Goal: Task Accomplishment & Management: Use online tool/utility

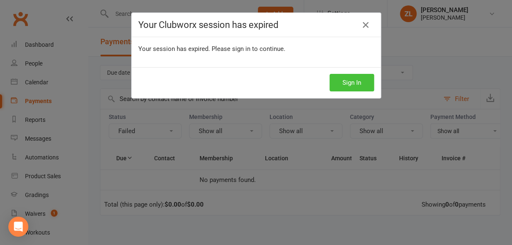
click at [345, 79] on button "Sign In" at bounding box center [352, 82] width 45 height 17
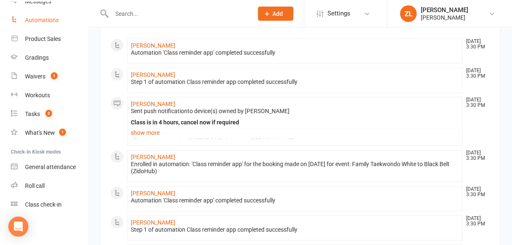
scroll to position [66, 0]
click at [40, 199] on link "Class check-in" at bounding box center [49, 204] width 77 height 19
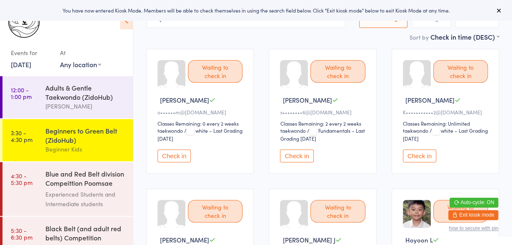
scroll to position [51, 0]
click at [171, 149] on button "Check in" at bounding box center [173, 155] width 33 height 13
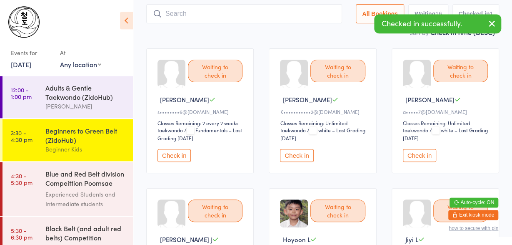
click at [171, 149] on button "Check in" at bounding box center [173, 155] width 33 height 13
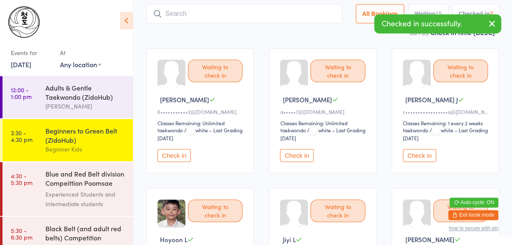
click at [171, 149] on button "Check in" at bounding box center [173, 155] width 33 height 13
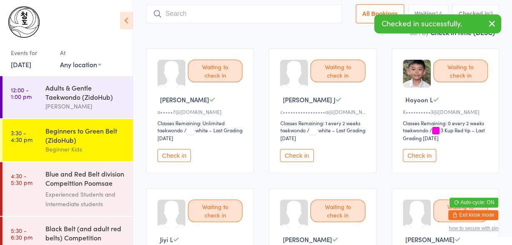
click at [171, 149] on button "Check in" at bounding box center [173, 155] width 33 height 13
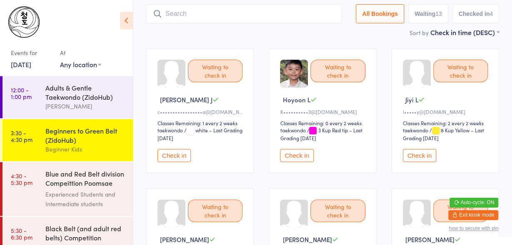
click at [305, 159] on button "Check in" at bounding box center [296, 155] width 33 height 13
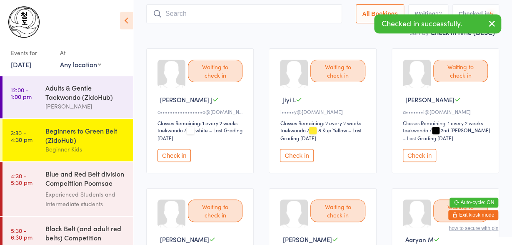
click at [305, 159] on button "Check in" at bounding box center [296, 155] width 33 height 13
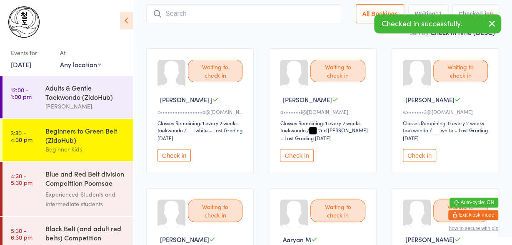
click at [305, 159] on button "Check in" at bounding box center [296, 155] width 33 height 13
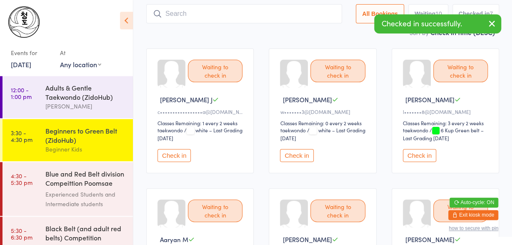
click at [305, 159] on button "Check in" at bounding box center [296, 155] width 33 height 13
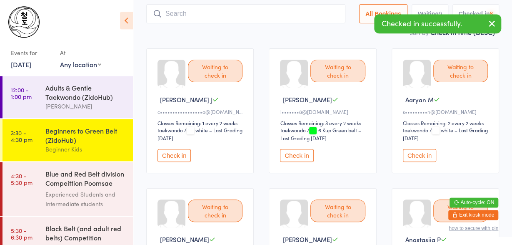
click at [175, 150] on button "Check in" at bounding box center [173, 155] width 33 height 13
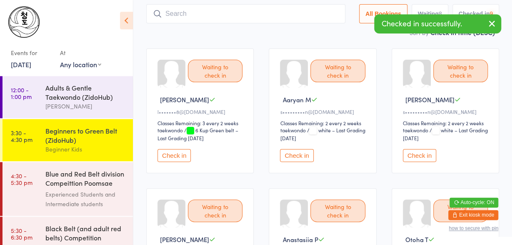
click at [175, 150] on button "Check in" at bounding box center [173, 155] width 33 height 13
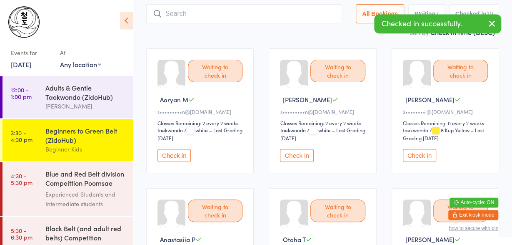
click at [175, 150] on button "Check in" at bounding box center [173, 155] width 33 height 13
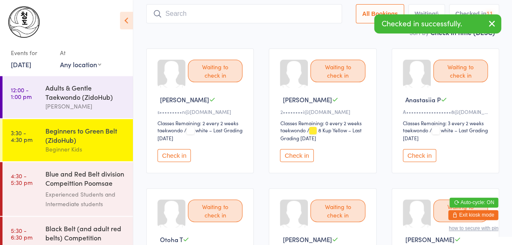
click at [175, 150] on button "Check in" at bounding box center [173, 155] width 33 height 13
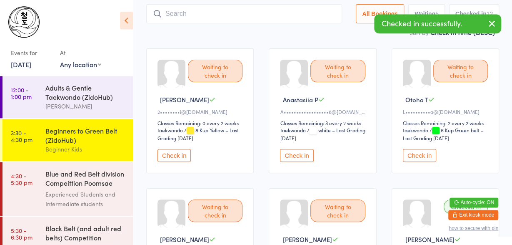
click at [183, 15] on input "search" at bounding box center [244, 13] width 196 height 19
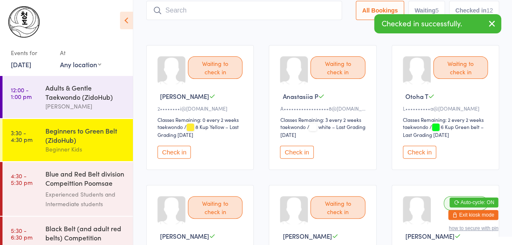
scroll to position [55, 0]
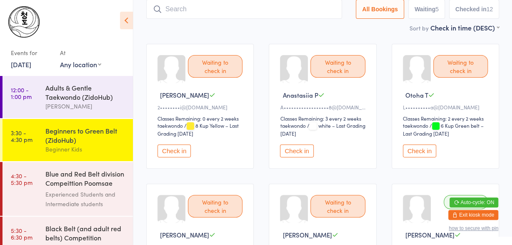
type input "a"
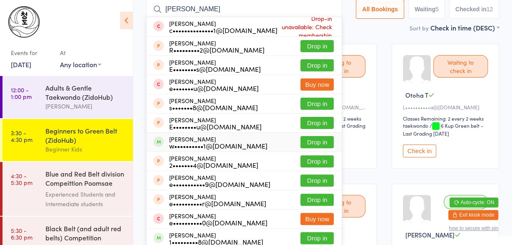
type input "eric"
click at [203, 145] on div "w••••••••••1@hotmail.com" at bounding box center [218, 145] width 98 height 7
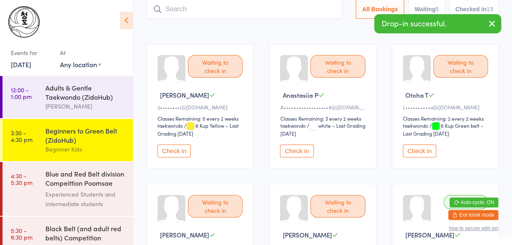
click at [297, 149] on button "Check in" at bounding box center [296, 150] width 33 height 13
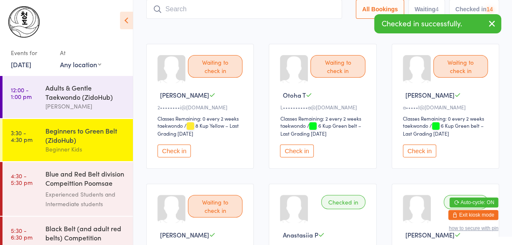
click at [297, 149] on button "Check in" at bounding box center [296, 150] width 33 height 13
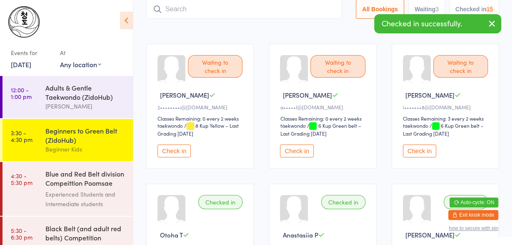
click at [297, 149] on button "Check in" at bounding box center [296, 150] width 33 height 13
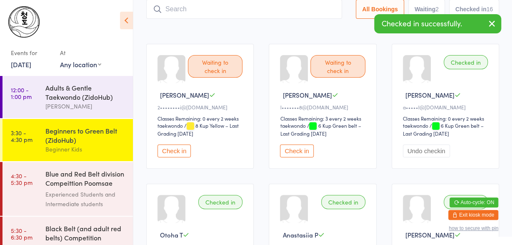
click at [300, 148] on button "Check in" at bounding box center [296, 150] width 33 height 13
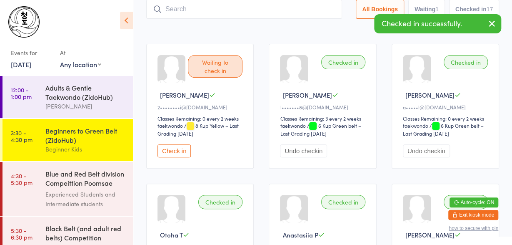
click at [179, 150] on button "Check in" at bounding box center [173, 150] width 33 height 13
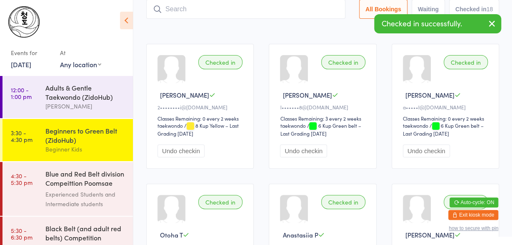
click at [236, 13] on input "search" at bounding box center [245, 9] width 199 height 19
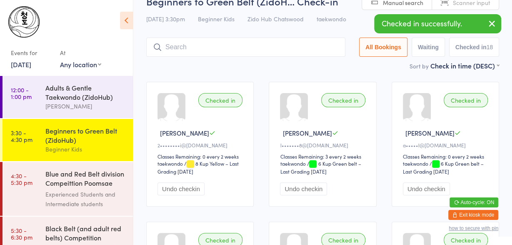
scroll to position [0, 0]
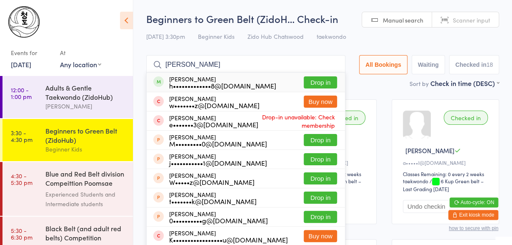
type input "ellie wong"
click at [209, 84] on div "h•••••••••••••8@gmail.com" at bounding box center [222, 85] width 107 height 7
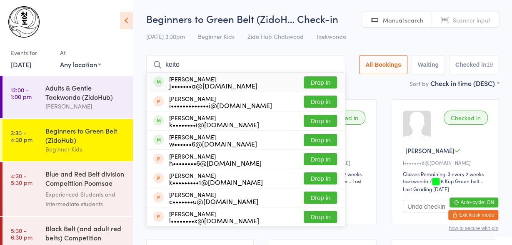
type input "keito"
click at [189, 85] on div "J•••••••a@gmail.com" at bounding box center [213, 85] width 88 height 7
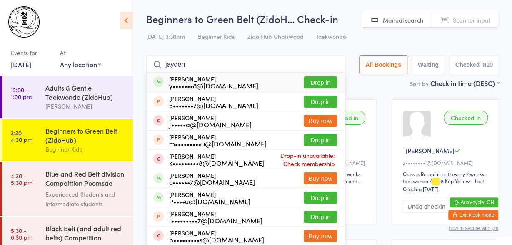
click at [175, 64] on input "jayden" at bounding box center [245, 64] width 199 height 19
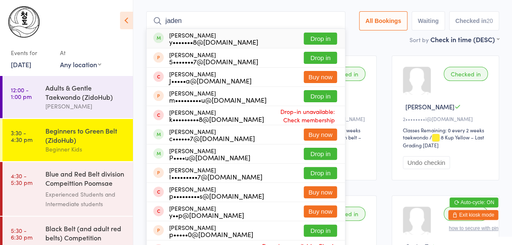
scroll to position [55, 0]
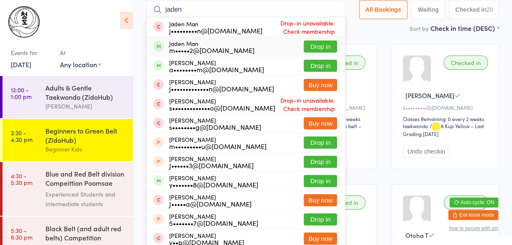
type input "jaden"
click at [199, 47] on div "m•••••2@hotmail.com" at bounding box center [211, 50] width 85 height 7
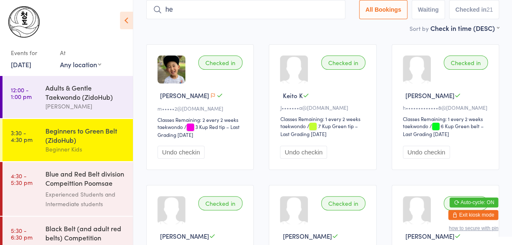
type input "h"
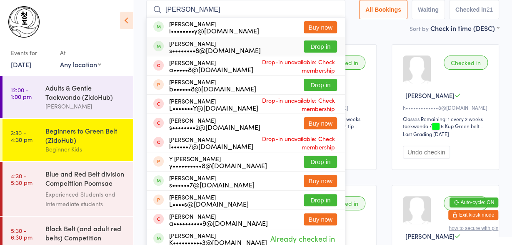
type input "hazel lee"
click at [183, 50] on div "s••••••••8@gmail.com" at bounding box center [215, 50] width 92 height 7
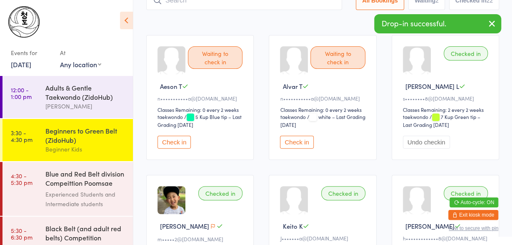
scroll to position [0, 0]
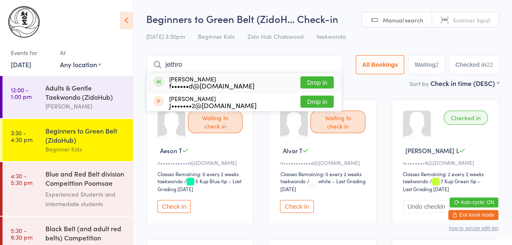
type input "jethro"
click at [222, 88] on div "f••••••d@gmail.com" at bounding box center [211, 85] width 85 height 7
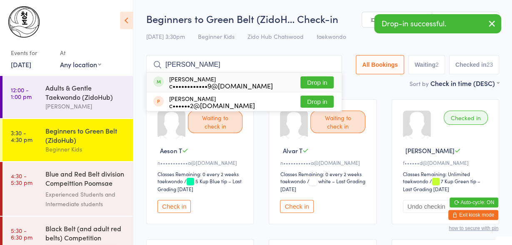
type input "quentin"
click at [223, 82] on div "c••••••••••••9@gmail.com" at bounding box center [221, 85] width 104 height 7
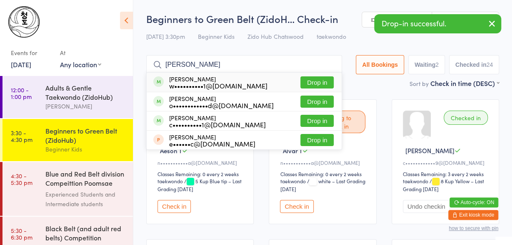
type input "owen"
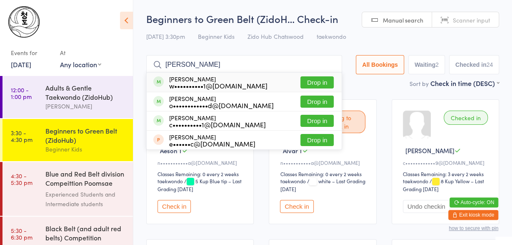
click at [195, 84] on div "w••••••••••1@hotmail.com" at bounding box center [218, 85] width 98 height 7
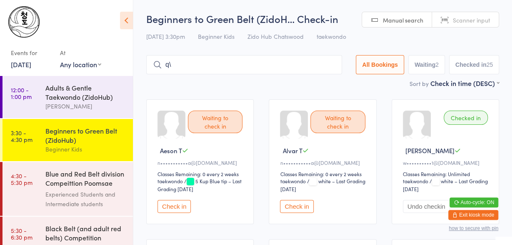
type input "q"
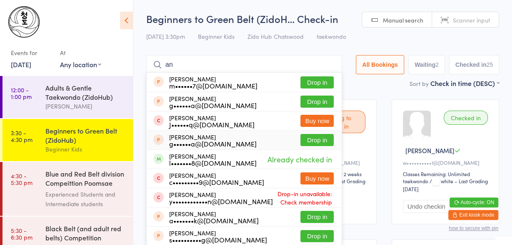
type input "a"
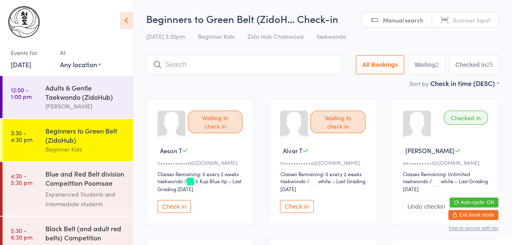
click at [209, 65] on input "search" at bounding box center [244, 64] width 196 height 19
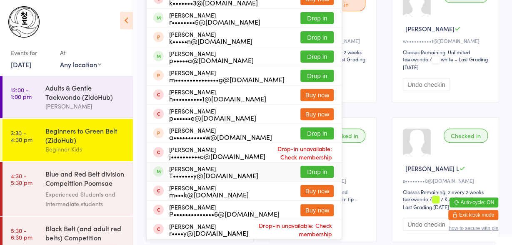
scroll to position [61, 0]
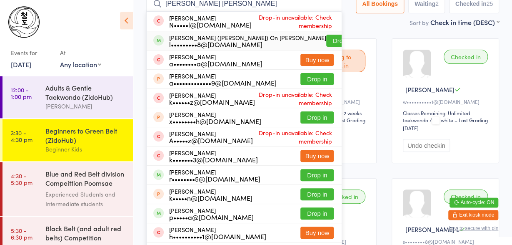
type input "alex annie"
click at [227, 42] on div "l•••••••••8@gmail.com" at bounding box center [247, 44] width 157 height 7
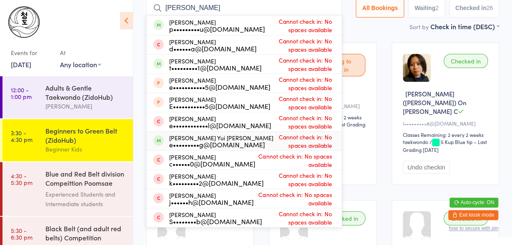
scroll to position [56, 0]
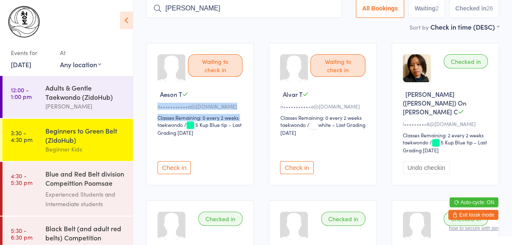
drag, startPoint x: 384, startPoint y: 37, endPoint x: 200, endPoint y: 132, distance: 207.4
click at [181, 161] on button "Check in" at bounding box center [173, 167] width 33 height 13
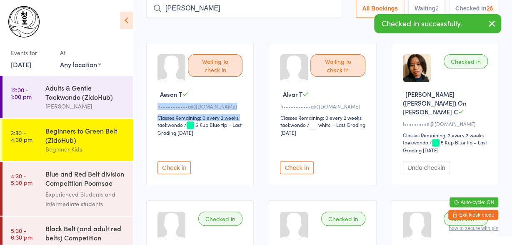
click at [181, 161] on button "Check in" at bounding box center [173, 167] width 33 height 13
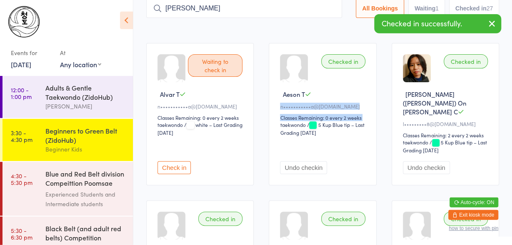
drag, startPoint x: 181, startPoint y: 154, endPoint x: 166, endPoint y: 146, distance: 17.0
click at [166, 161] on button "Check in" at bounding box center [173, 167] width 33 height 13
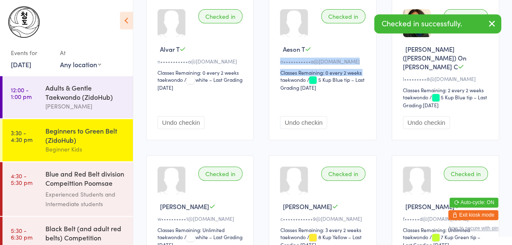
scroll to position [0, 0]
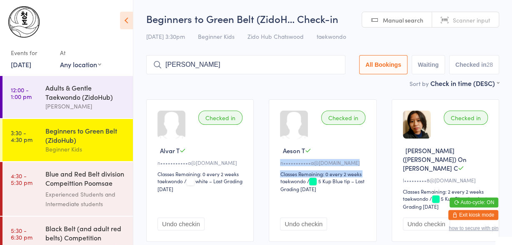
click at [216, 65] on input "edward" at bounding box center [245, 64] width 199 height 19
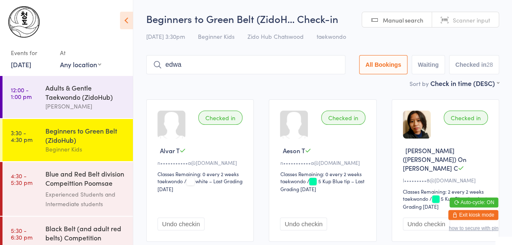
scroll to position [7, 0]
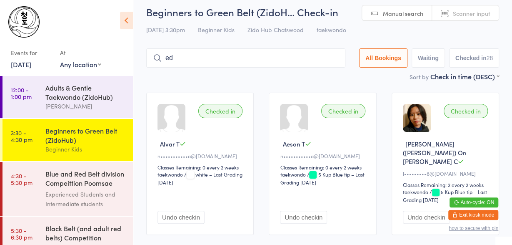
type input "e"
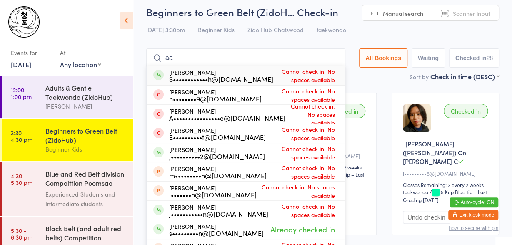
type input "a"
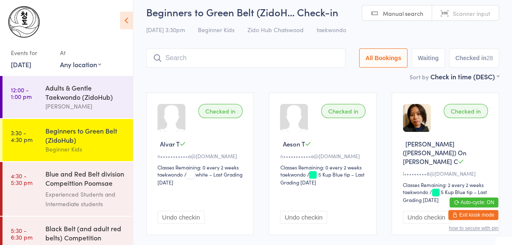
click at [396, 13] on span "Manual search" at bounding box center [403, 13] width 40 height 8
click at [125, 20] on icon at bounding box center [126, 20] width 13 height 17
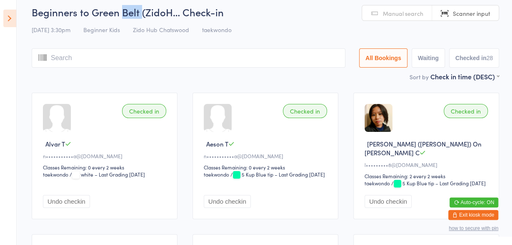
click at [125, 20] on div "Beginners to Green Belt (ZidoH… Check-in 11 Sep 3:30pm Beginner Kids Zido Hub C…" at bounding box center [265, 38] width 467 height 67
click at [11, 15] on icon at bounding box center [9, 18] width 13 height 17
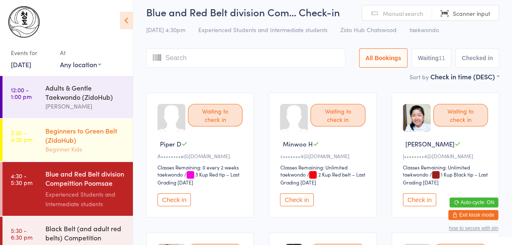
click at [69, 144] on div "Beginners to Green Belt (ZidoHub)" at bounding box center [85, 135] width 80 height 18
